Goal: Task Accomplishment & Management: Use online tool/utility

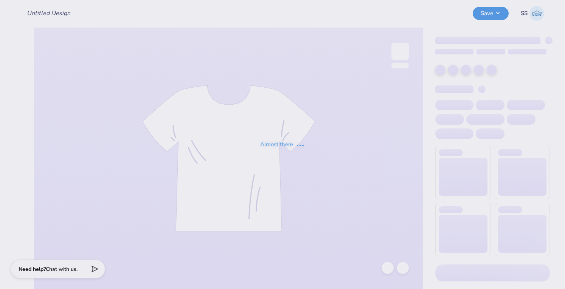
type input "baby tee phil"
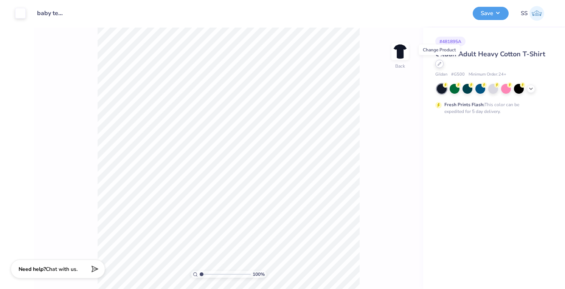
click at [439, 64] on icon at bounding box center [439, 64] width 4 height 4
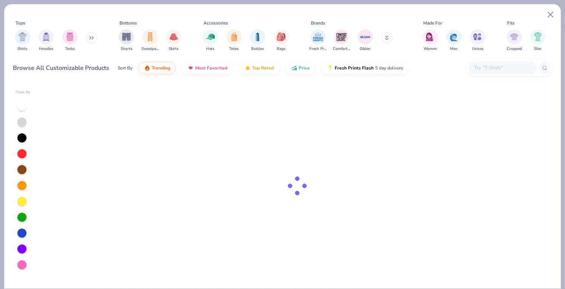
click at [478, 69] on input "text" at bounding box center [502, 68] width 58 height 9
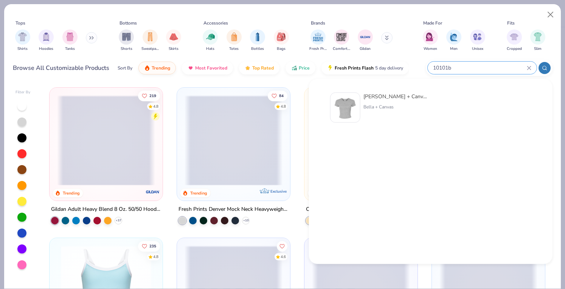
type input "10101b"
click at [401, 96] on div "[PERSON_NAME] + Canvas [DEMOGRAPHIC_DATA]' Micro Ribbed Baby Tee" at bounding box center [395, 97] width 64 height 8
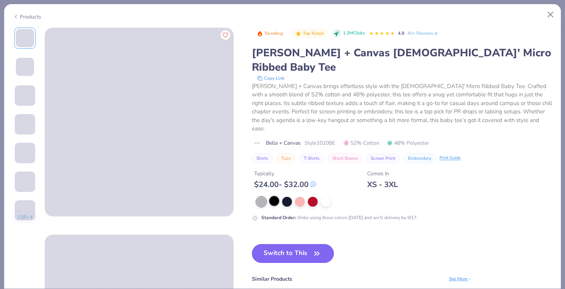
click at [275, 196] on div at bounding box center [274, 201] width 10 height 10
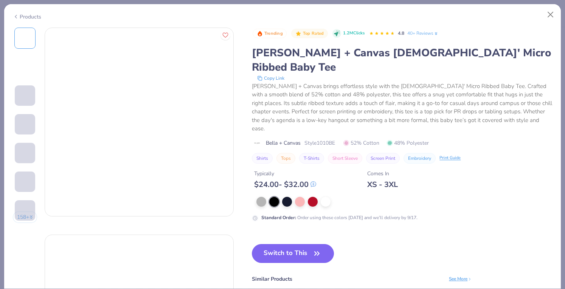
click at [275, 197] on div at bounding box center [274, 202] width 10 height 10
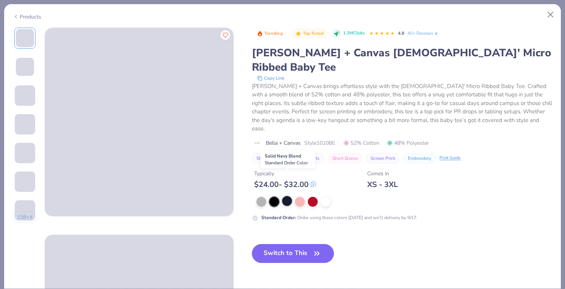
click at [286, 196] on div at bounding box center [287, 201] width 10 height 10
click at [277, 244] on button "Switch to This" at bounding box center [293, 253] width 82 height 19
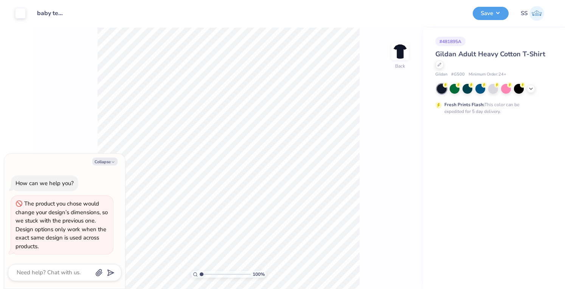
click at [452, 160] on div "# 481895A Gildan Adult Heavy Cotton T-Shirt Gildan # G500 Minimum Order: 24 + F…" at bounding box center [494, 159] width 142 height 262
click at [440, 66] on div at bounding box center [439, 64] width 8 height 8
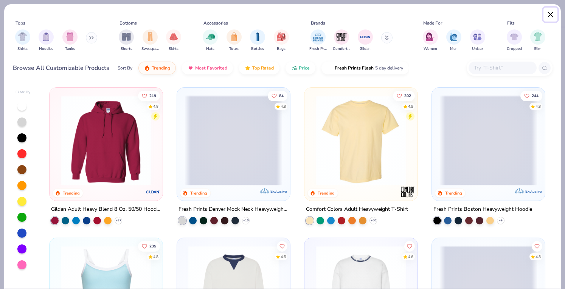
click at [550, 13] on button "Close" at bounding box center [550, 15] width 14 height 14
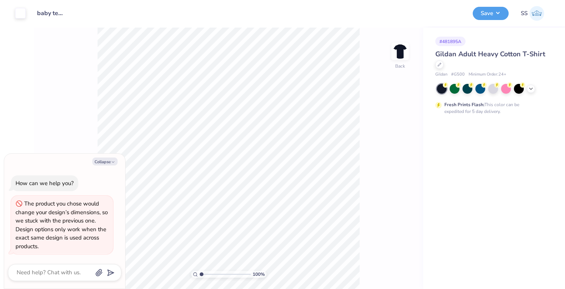
type textarea "x"
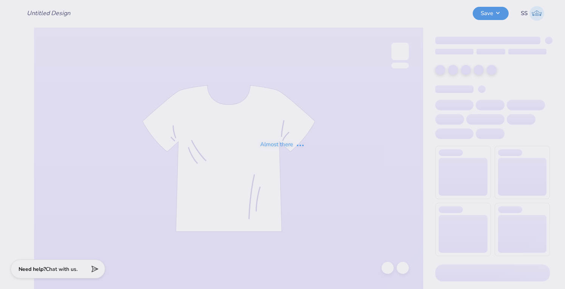
type input "baby tee phil"
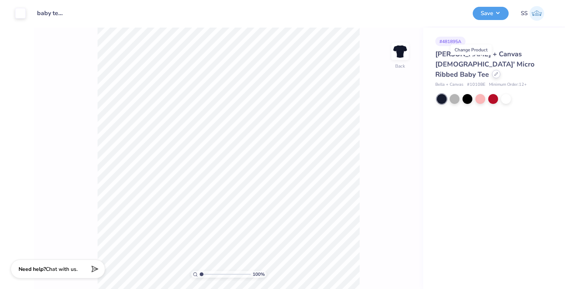
click at [494, 72] on icon at bounding box center [496, 74] width 4 height 4
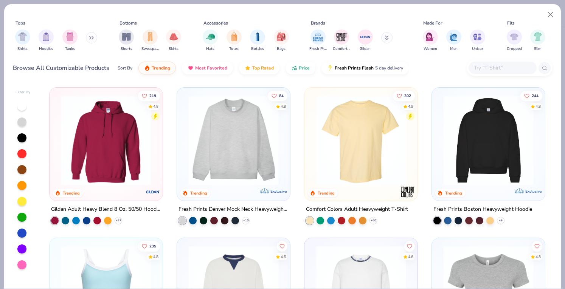
click at [489, 69] on input "text" at bounding box center [502, 68] width 58 height 9
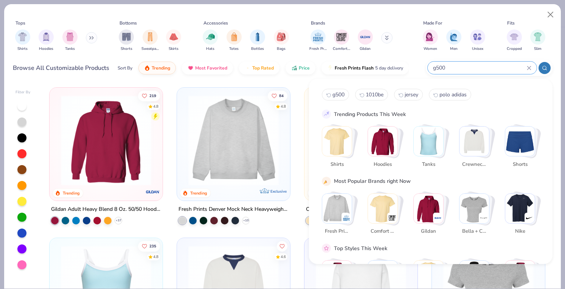
type input "g500"
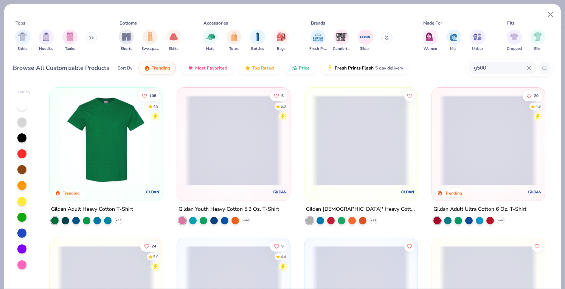
click at [77, 136] on img at bounding box center [106, 140] width 98 height 90
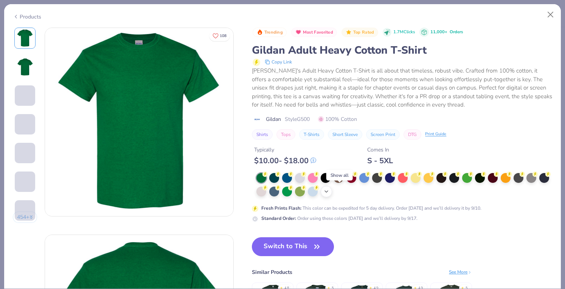
click at [329, 191] on icon at bounding box center [326, 192] width 6 height 6
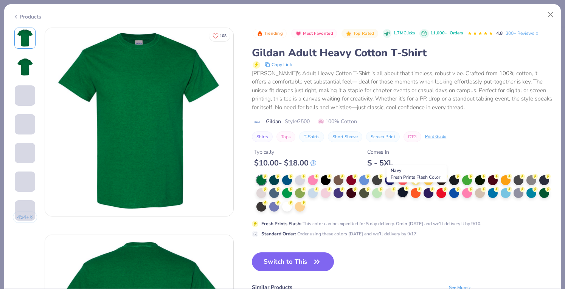
click at [407, 192] on div at bounding box center [403, 192] width 10 height 10
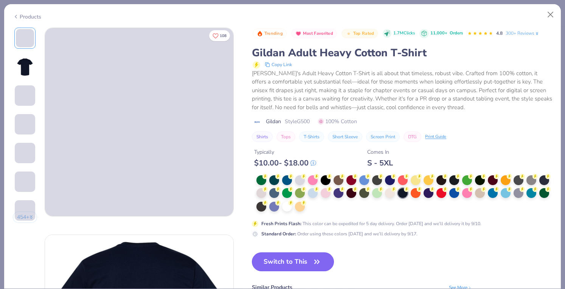
click at [281, 259] on button "Switch to This" at bounding box center [293, 262] width 82 height 19
click at [279, 263] on button "Switch to This" at bounding box center [293, 262] width 82 height 19
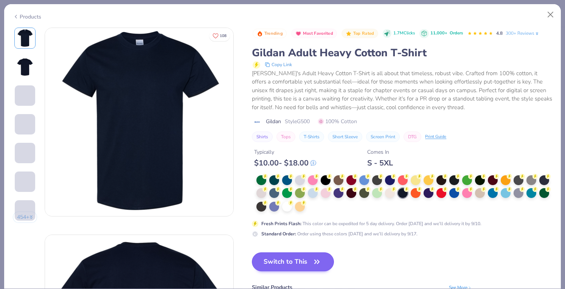
click at [283, 257] on button "Switch to This" at bounding box center [293, 262] width 82 height 19
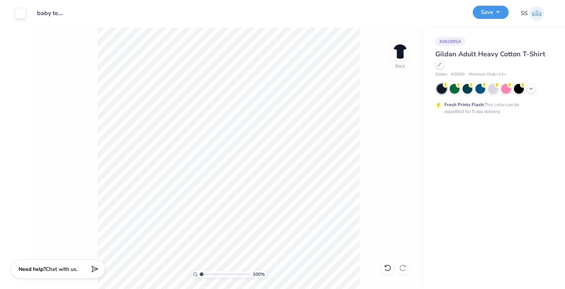
click at [488, 12] on button "Save" at bounding box center [490, 12] width 36 height 13
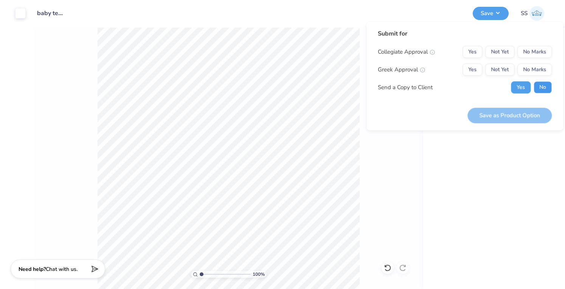
click at [541, 82] on button "No" at bounding box center [542, 87] width 18 height 12
click at [534, 70] on button "No Marks" at bounding box center [534, 70] width 34 height 12
click at [533, 56] on button "No Marks" at bounding box center [534, 52] width 34 height 12
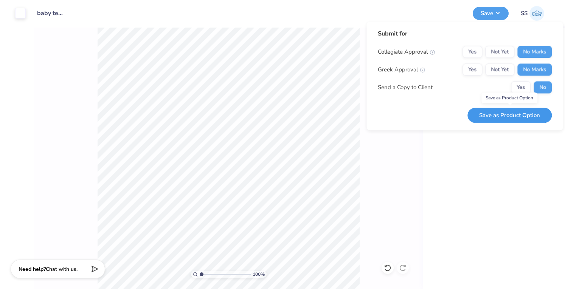
click at [509, 118] on button "Save as Product Option" at bounding box center [509, 115] width 84 height 15
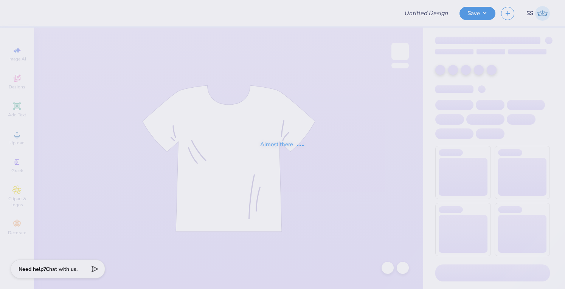
click at [472, 14] on div "Almost there" at bounding box center [282, 144] width 565 height 289
type input "baby tee phil"
click at [472, 14] on div "Almost there" at bounding box center [282, 144] width 565 height 289
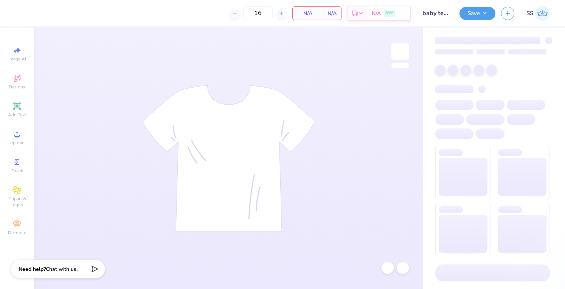
click at [472, 14] on button "Save" at bounding box center [477, 13] width 36 height 13
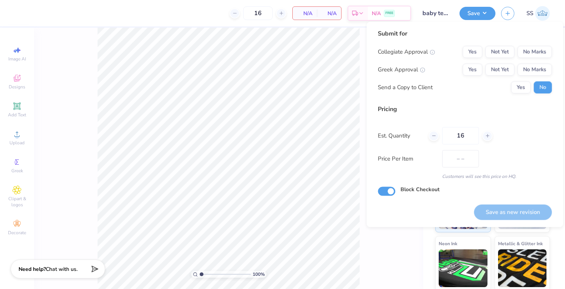
click at [472, 14] on button "Save" at bounding box center [477, 13] width 36 height 13
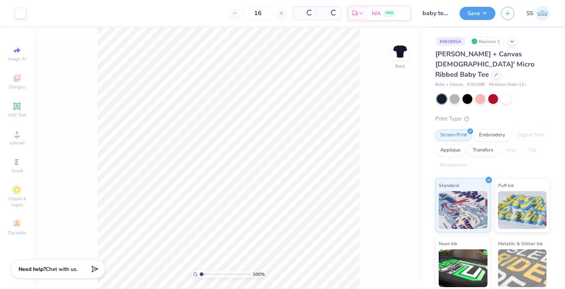
click at [472, 14] on button "Save" at bounding box center [477, 13] width 36 height 13
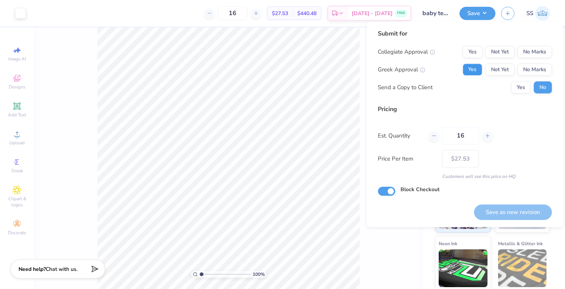
click at [482, 72] on button "Yes" at bounding box center [472, 70] width 20 height 12
click at [533, 49] on button "No Marks" at bounding box center [534, 52] width 34 height 12
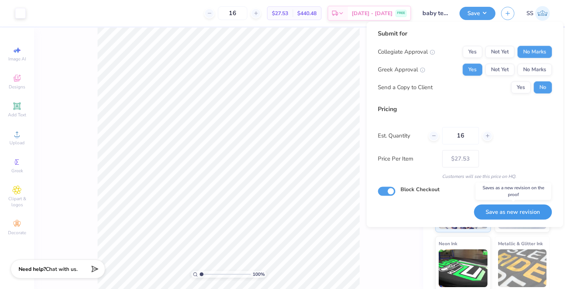
click at [485, 209] on button "Save as new revision" at bounding box center [513, 211] width 78 height 15
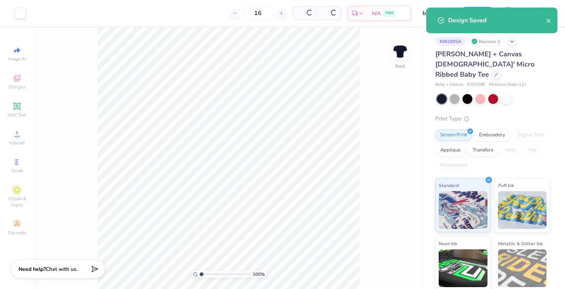
type input "– –"
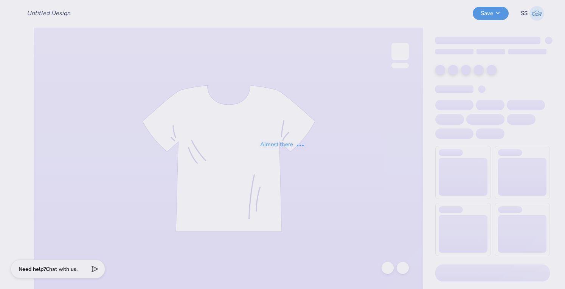
type input "baby tee phil"
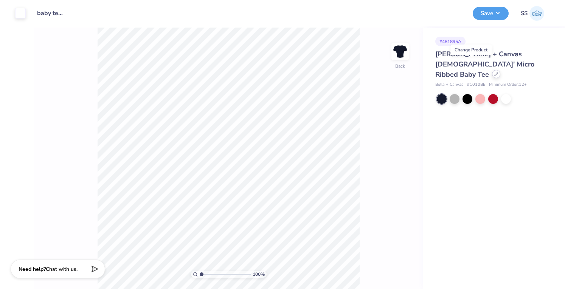
click at [494, 73] on icon at bounding box center [495, 74] width 3 height 3
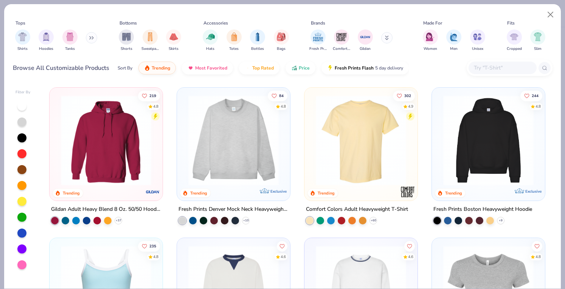
click at [483, 62] on div at bounding box center [502, 68] width 68 height 12
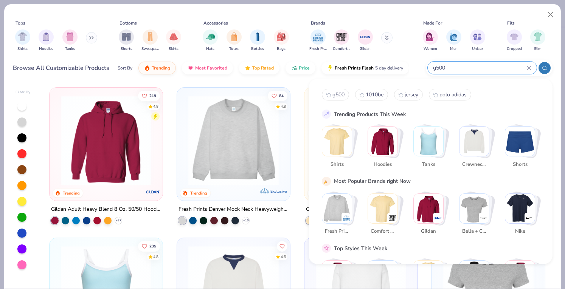
type input "g500"
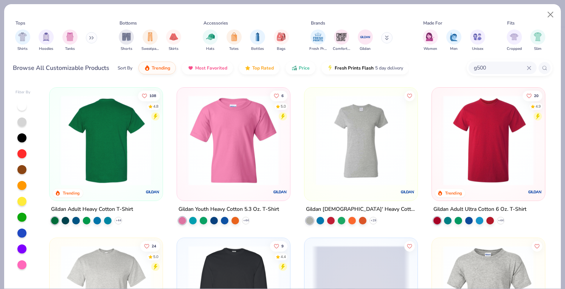
click at [100, 146] on img at bounding box center [106, 140] width 98 height 90
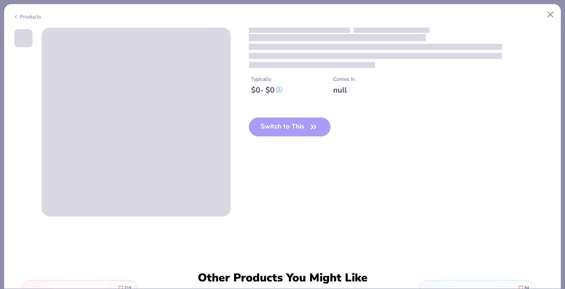
click at [100, 136] on span at bounding box center [136, 122] width 188 height 188
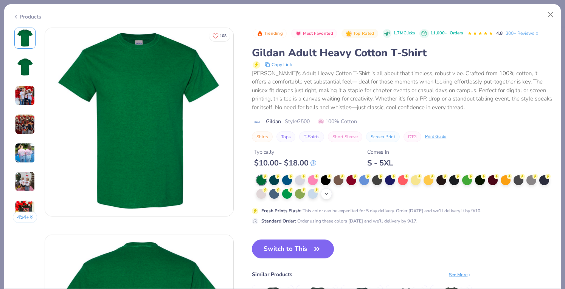
drag, startPoint x: 348, startPoint y: 187, endPoint x: 338, endPoint y: 190, distance: 9.8
click at [338, 190] on div "+ 22" at bounding box center [404, 187] width 296 height 24
click at [329, 191] on icon at bounding box center [326, 194] width 6 height 6
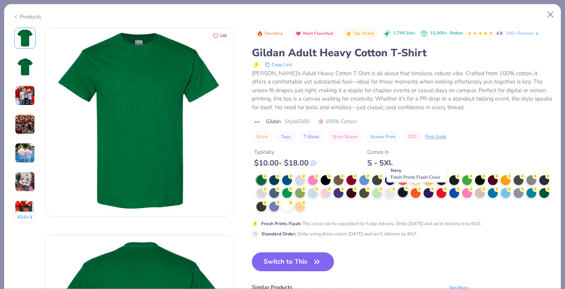
click at [407, 193] on div at bounding box center [403, 192] width 10 height 10
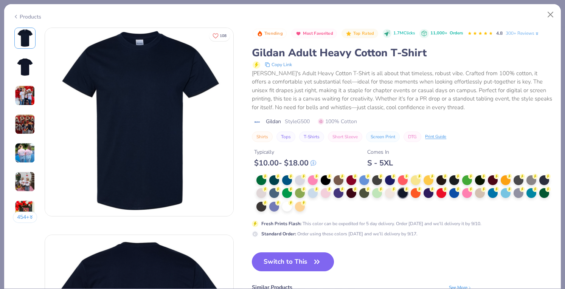
click at [294, 261] on button "Switch to This" at bounding box center [293, 262] width 82 height 19
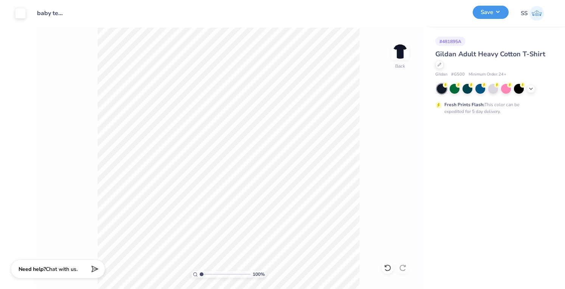
click at [507, 11] on button "Save" at bounding box center [490, 12] width 36 height 13
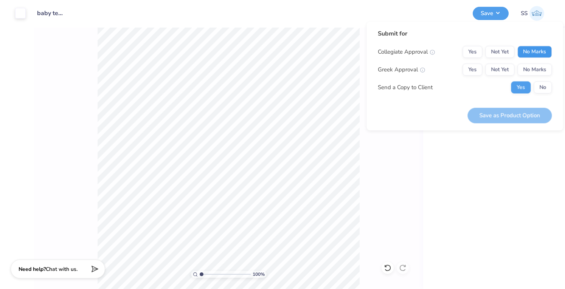
click at [534, 51] on button "No Marks" at bounding box center [534, 52] width 34 height 12
click at [535, 66] on div "Collegiate Approval Yes Not Yet No Marks Greek Approval Yes Not Yet No Marks Se…" at bounding box center [465, 70] width 174 height 48
drag, startPoint x: 535, startPoint y: 66, endPoint x: 537, endPoint y: 86, distance: 20.1
click at [537, 86] on div "Collegiate Approval Yes Not Yet No Marks Greek Approval Yes Not Yet No Marks Se…" at bounding box center [465, 70] width 174 height 48
click at [537, 86] on button "No" at bounding box center [542, 87] width 18 height 12
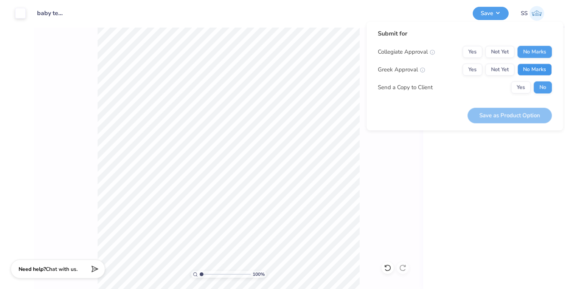
click at [533, 74] on button "No Marks" at bounding box center [534, 70] width 34 height 12
click at [500, 121] on button "Save as Product Option" at bounding box center [509, 115] width 84 height 15
click at [465, 67] on button "Yes" at bounding box center [472, 70] width 20 height 12
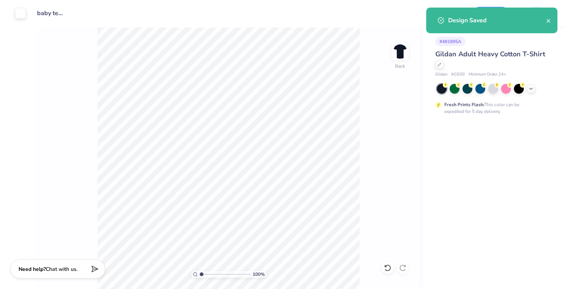
click at [497, 9] on div "Design Saved" at bounding box center [491, 21] width 131 height 26
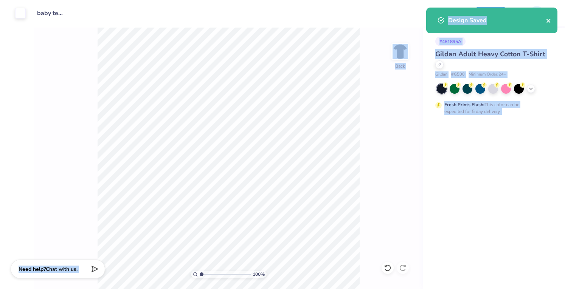
drag, startPoint x: 494, startPoint y: 5, endPoint x: 548, endPoint y: 19, distance: 55.7
click at [548, 19] on div "Art colors Design Title baby tee phil Save SS Image AI Designs Add Text Upload …" at bounding box center [282, 144] width 565 height 289
click at [548, 19] on icon "close" at bounding box center [548, 21] width 5 height 6
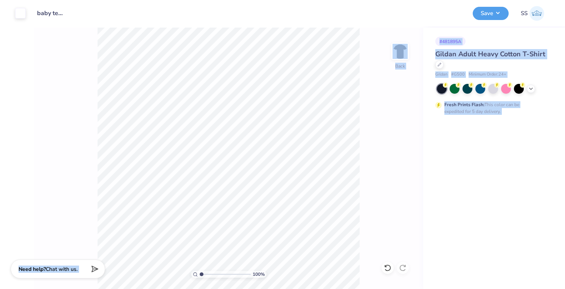
click at [488, 9] on div "Design Saved" at bounding box center [491, 7] width 134 height 3
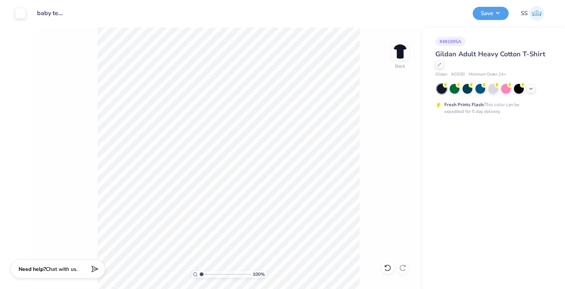
click at [488, 12] on button "Save" at bounding box center [490, 13] width 36 height 13
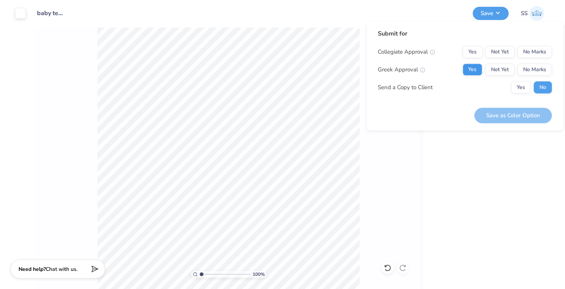
drag, startPoint x: 484, startPoint y: 73, endPoint x: 472, endPoint y: 70, distance: 12.0
click at [472, 70] on div "Yes Not Yet No Marks" at bounding box center [506, 70] width 89 height 12
click at [472, 70] on button "Yes" at bounding box center [472, 70] width 20 height 12
click at [538, 50] on button "No Marks" at bounding box center [534, 52] width 34 height 12
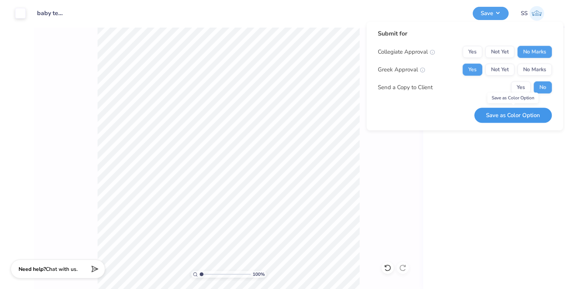
click at [516, 115] on button "Save as Color Option" at bounding box center [512, 115] width 77 height 15
